Goal: Check status: Check status

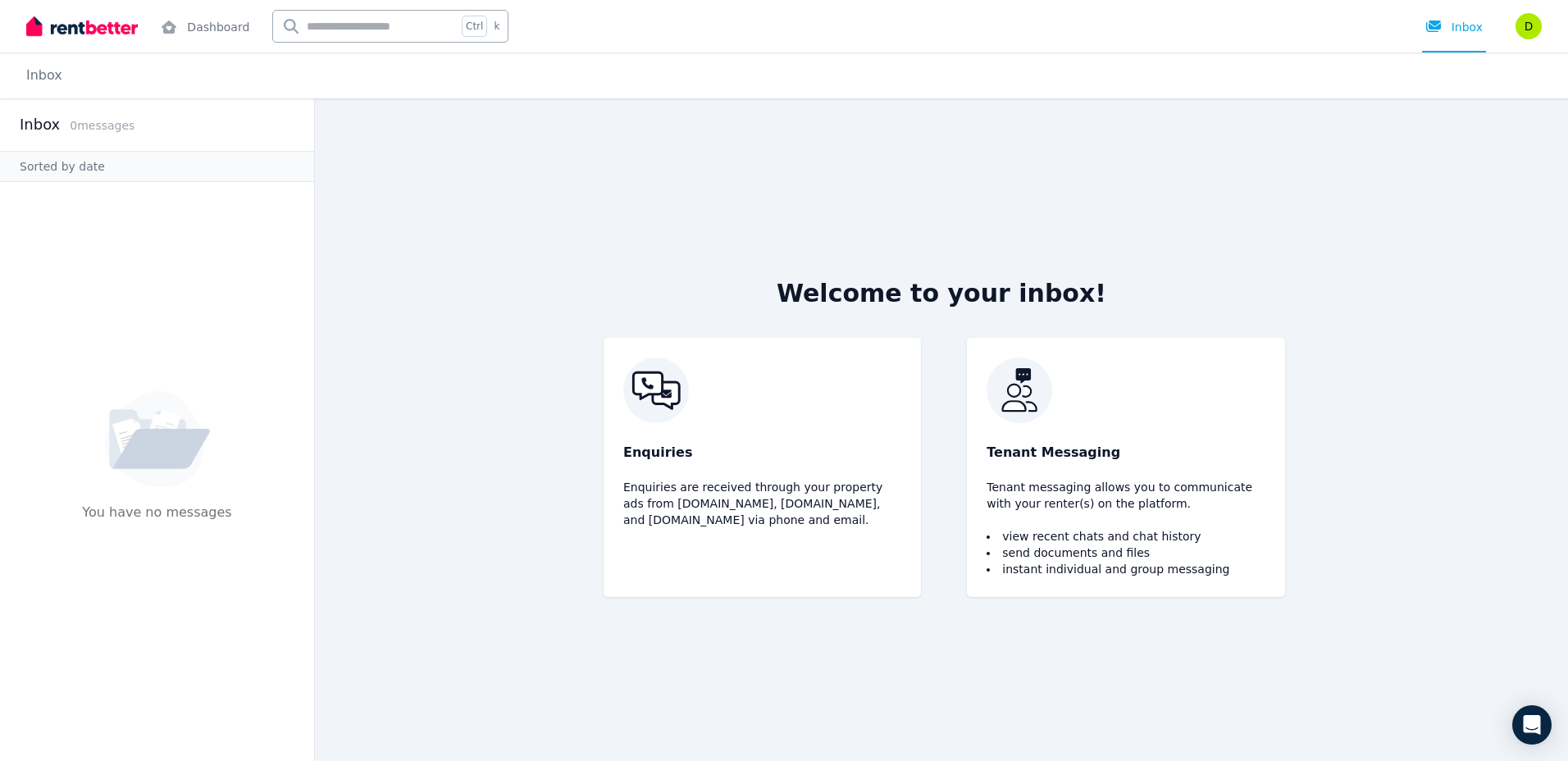
click at [32, 33] on img at bounding box center [82, 26] width 112 height 25
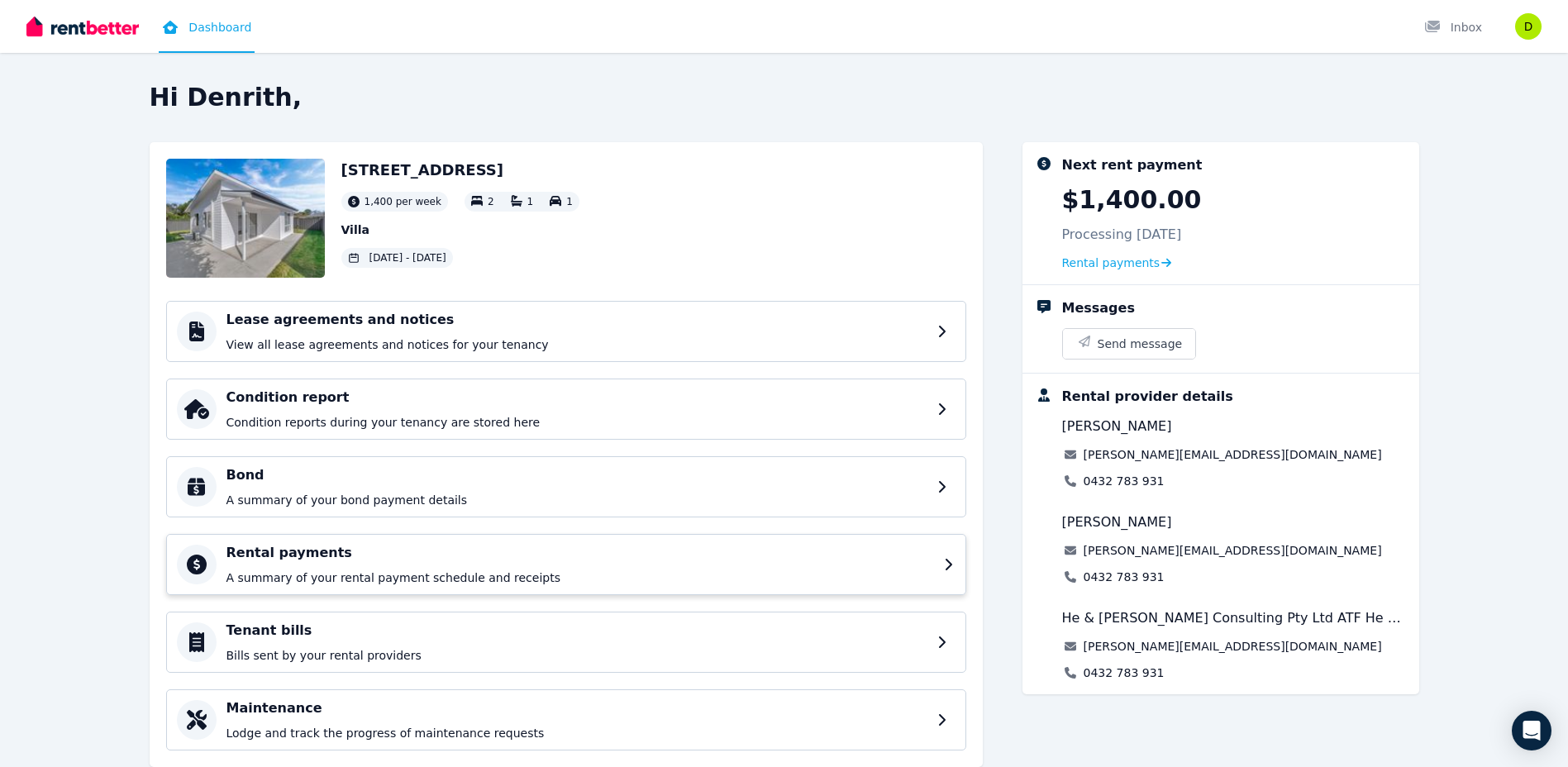
click at [327, 568] on div "Rental payments A summary of your rental payment schedule and receipts" at bounding box center [580, 565] width 708 height 43
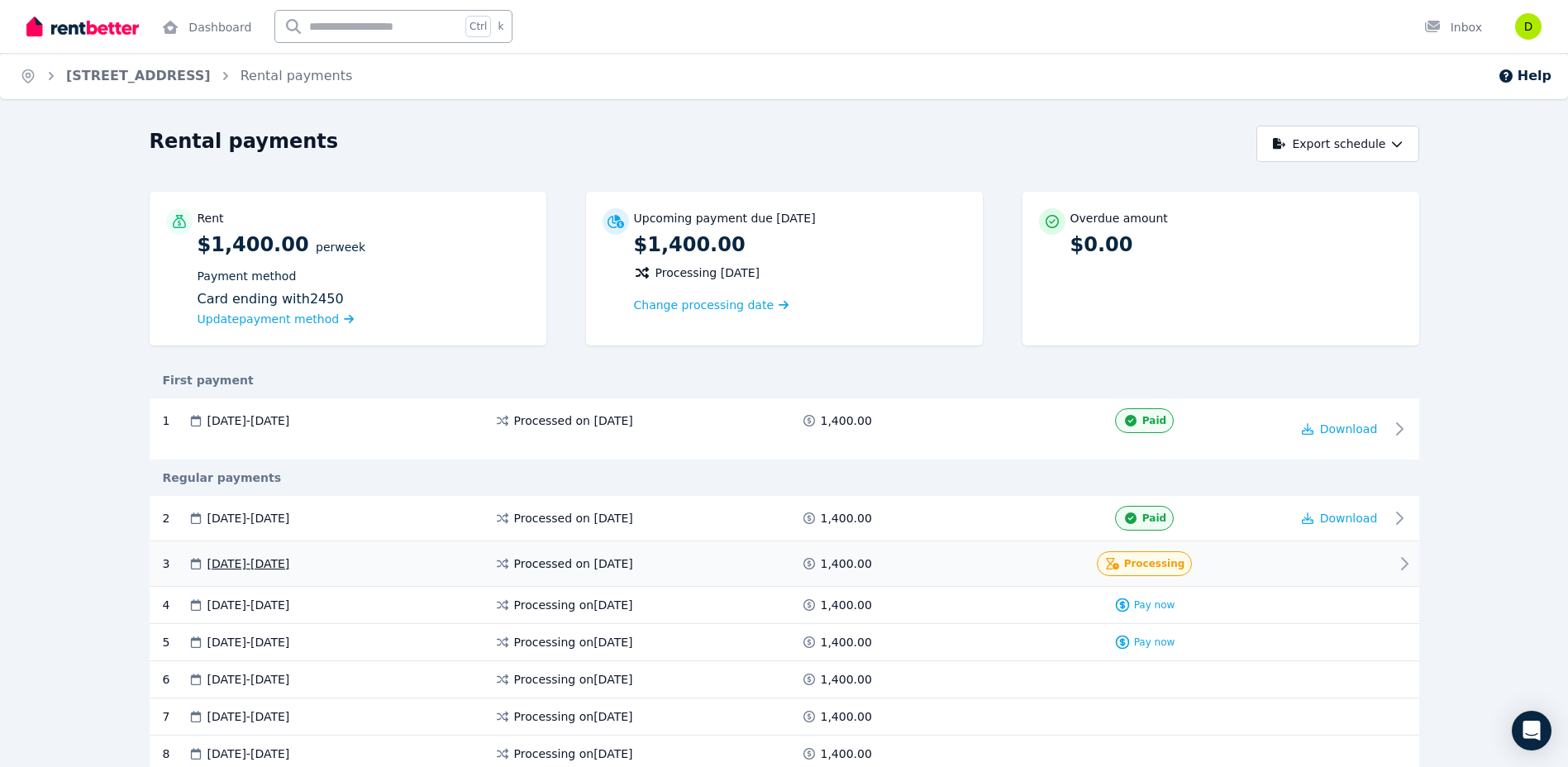
click at [897, 549] on div "3 30 Aug 2025 - 05 Sep 2025 Processed on 29 Aug 2025 1,400.00 Processing" at bounding box center [784, 564] width 1270 height 46
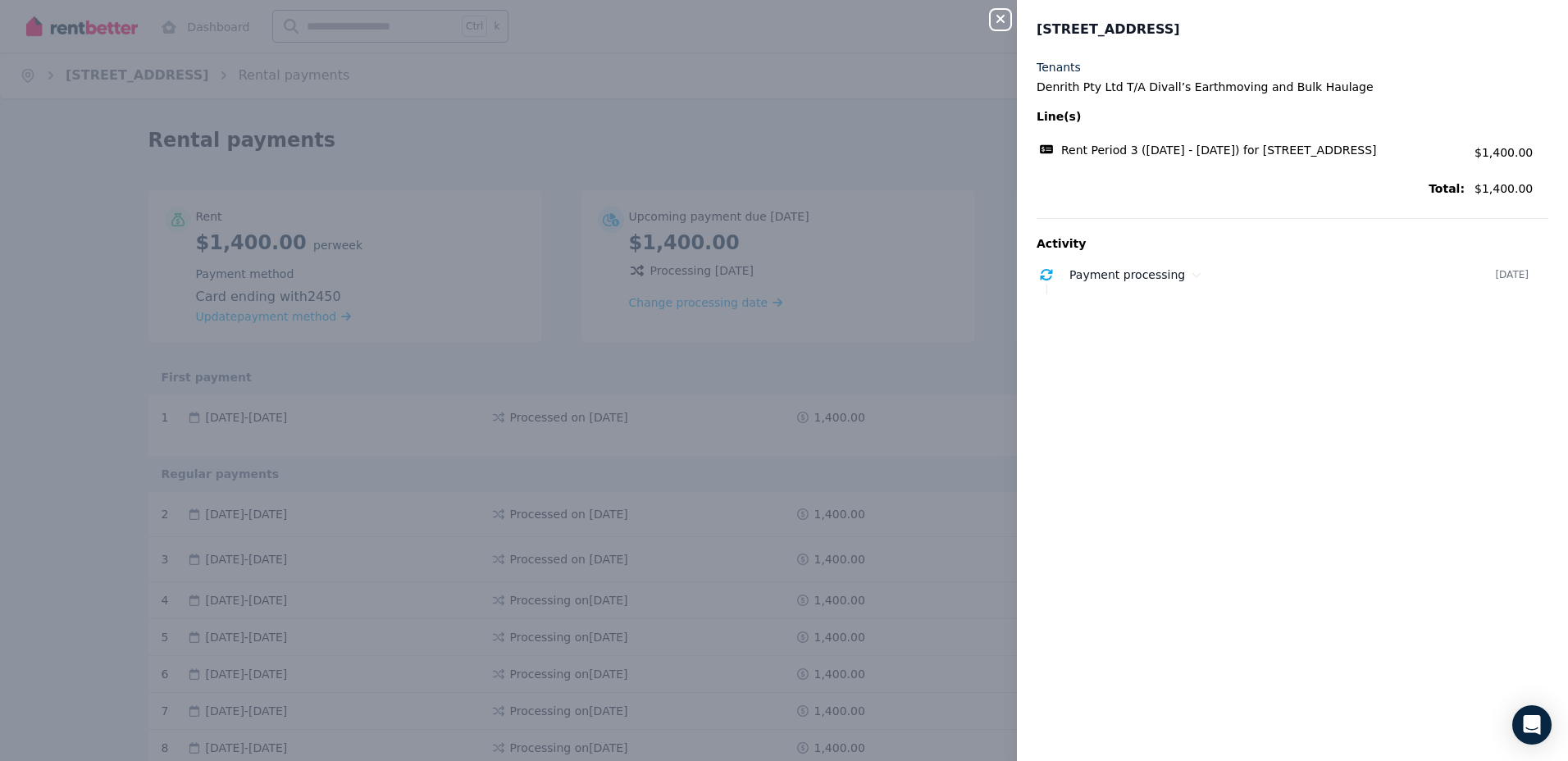
click at [132, 760] on html "Open main menu Dashboard Ctrl k Inbox Open user menu Home 27 High St, Dubbo Ren…" at bounding box center [784, 380] width 1568 height 761
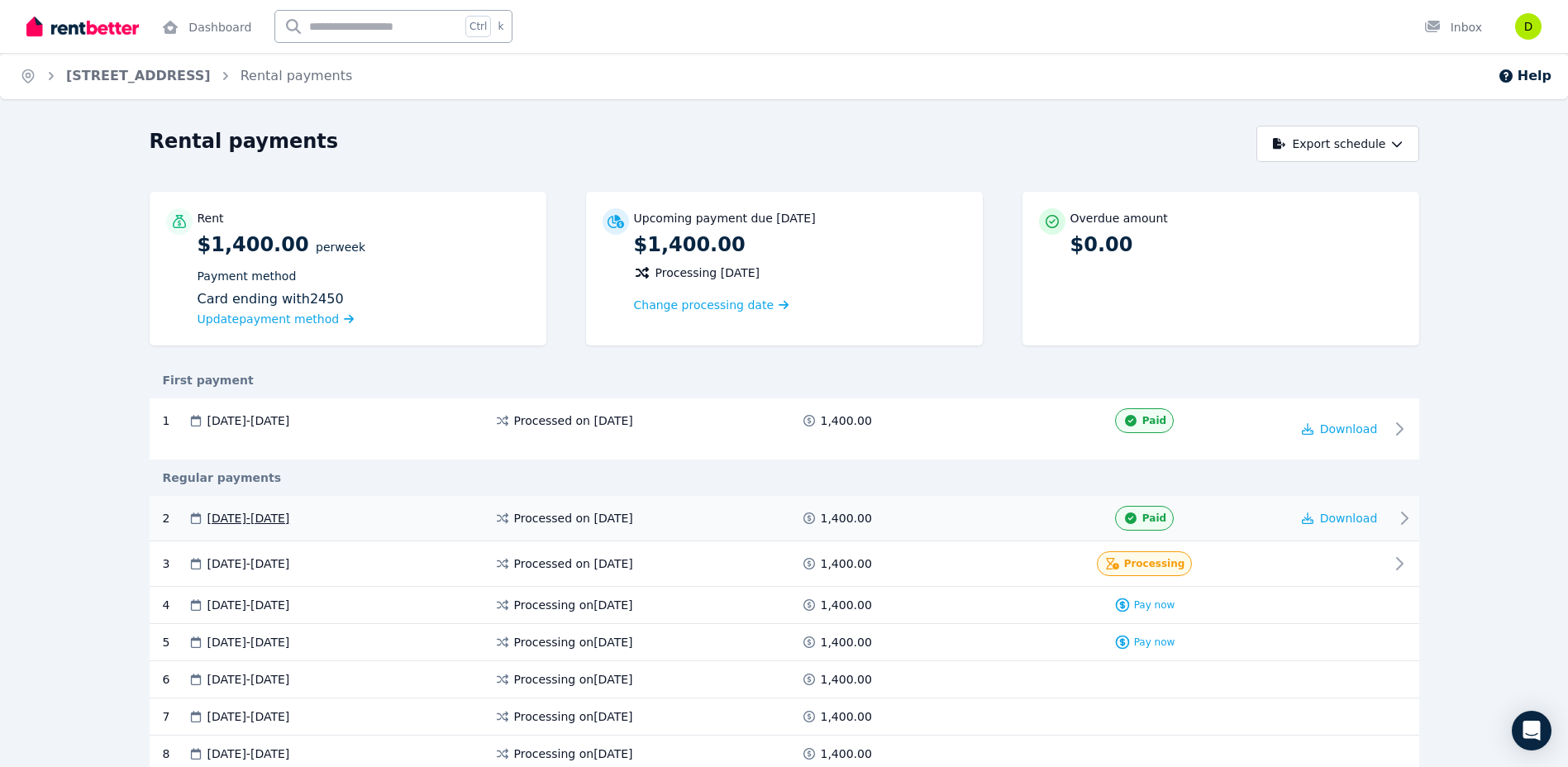
click at [925, 500] on div "2 23 Aug 2025 - 29 Aug 2025 Processed on 25 Aug 2025 1,400.00 Paid Download" at bounding box center [784, 518] width 1270 height 46
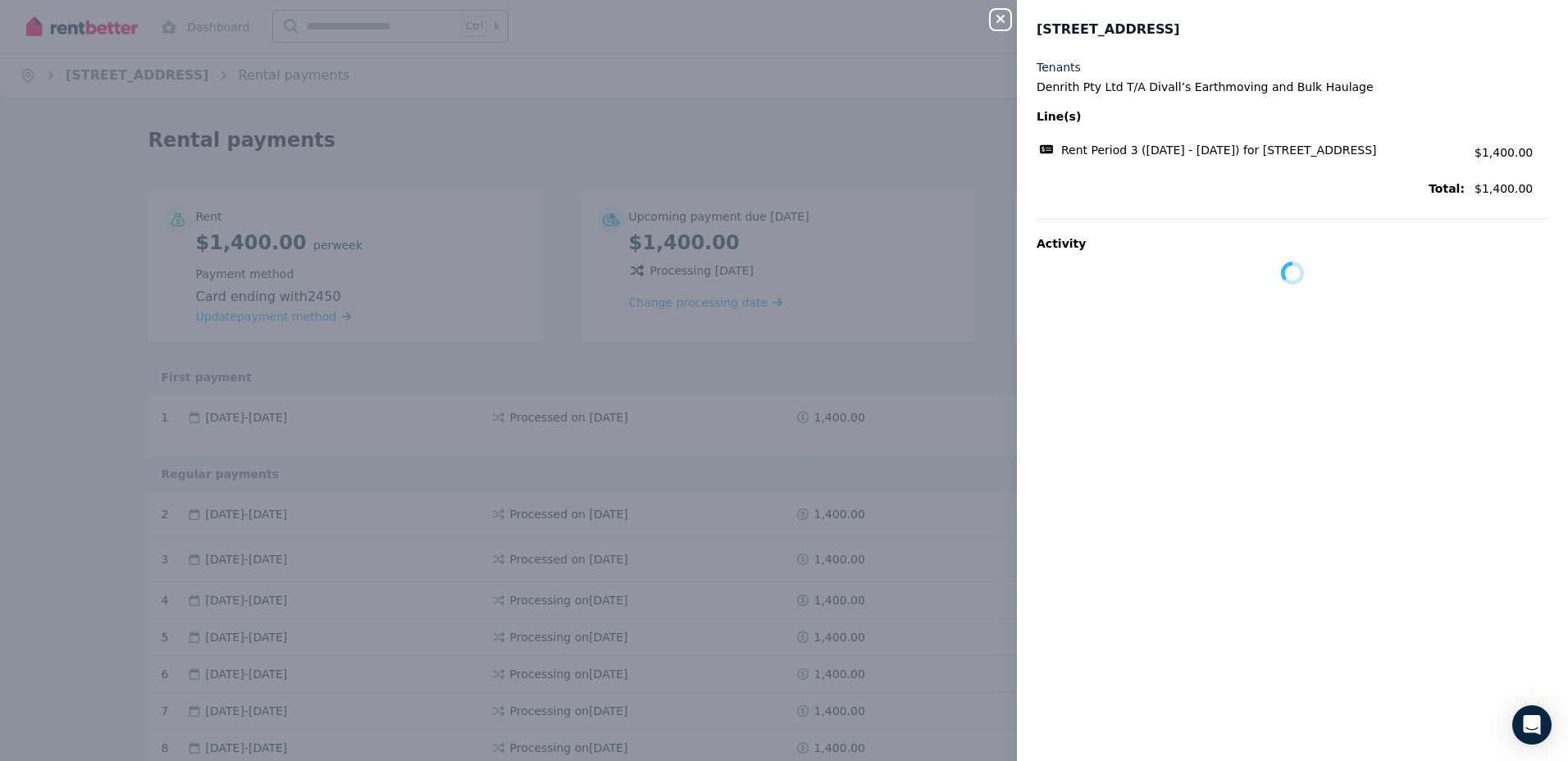
click at [906, 532] on div "Close panel 27 High St, Dubbo Tenants Denrith Pty Ltd T/A Divall’s Earthmoving …" at bounding box center [784, 380] width 1568 height 761
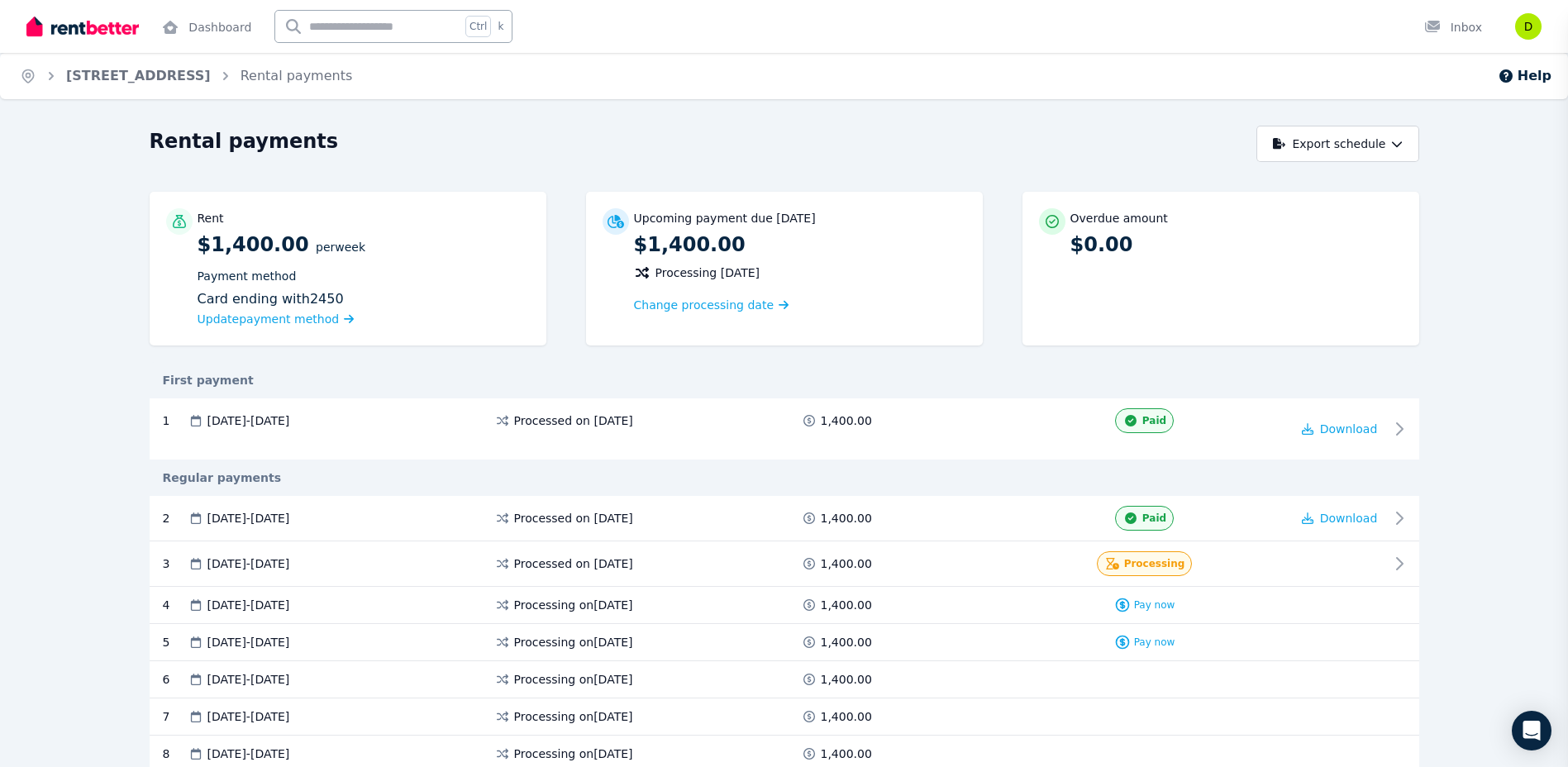
click at [912, 574] on div "Close panel 27 High St, Dubbo" at bounding box center [784, 383] width 1568 height 767
click at [870, 559] on div "1,400.00" at bounding box center [838, 563] width 75 height 17
